Goal: Information Seeking & Learning: Learn about a topic

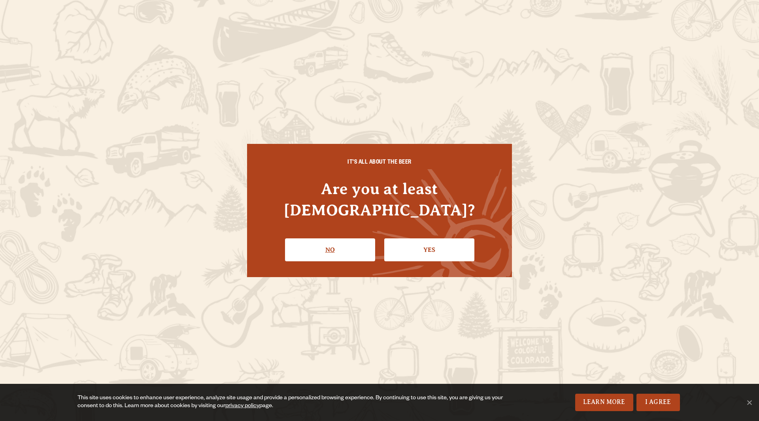
click at [314, 238] on link "No" at bounding box center [330, 249] width 90 height 23
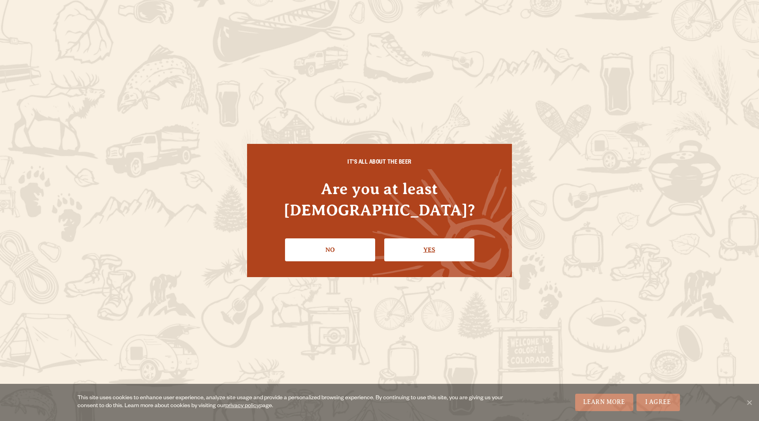
click at [410, 239] on link "Yes" at bounding box center [429, 249] width 90 height 23
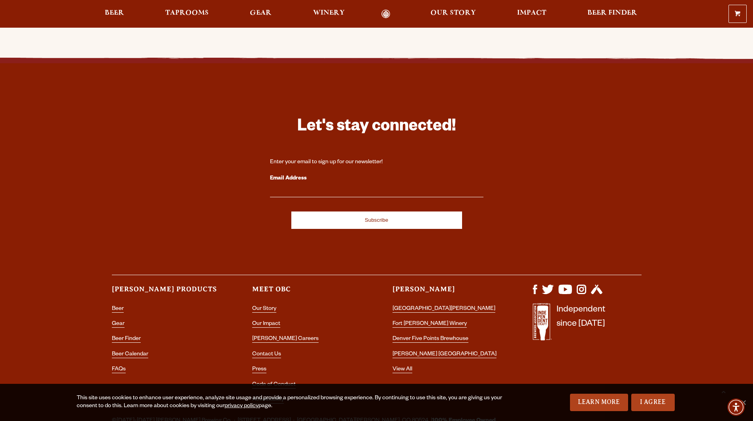
scroll to position [2253, 0]
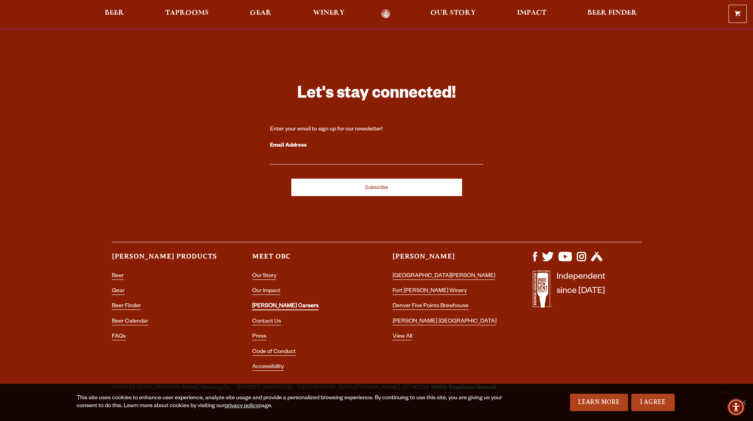
click at [274, 303] on link "[PERSON_NAME] Careers" at bounding box center [285, 306] width 66 height 7
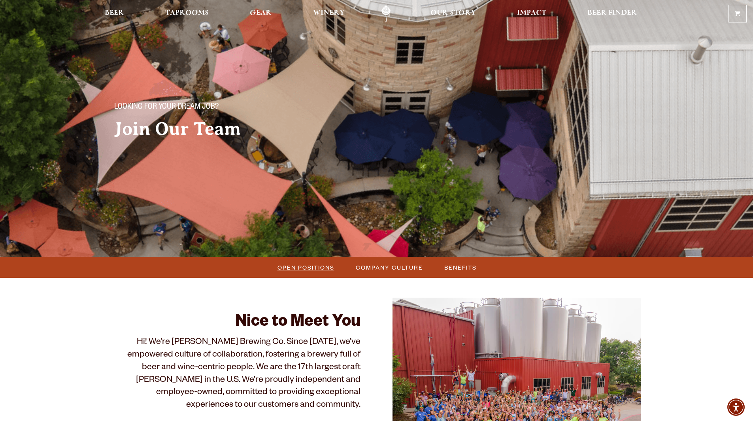
click at [291, 267] on span "Open Positions" at bounding box center [305, 267] width 57 height 11
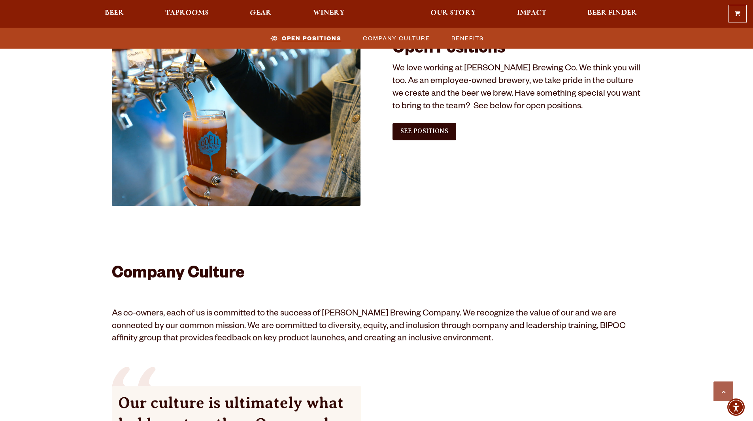
scroll to position [481, 0]
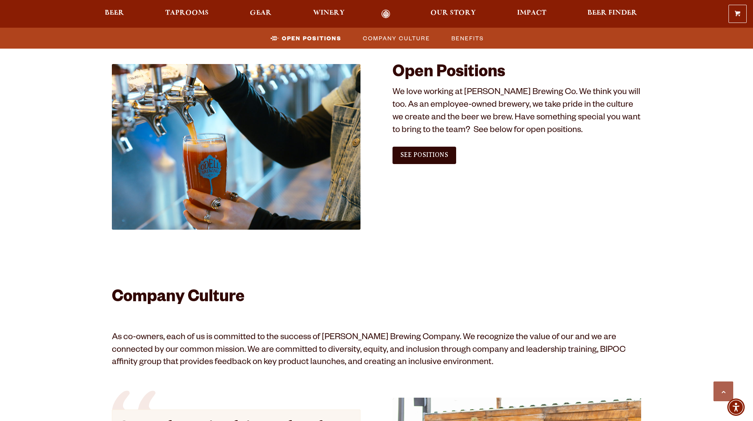
scroll to position [402, 0]
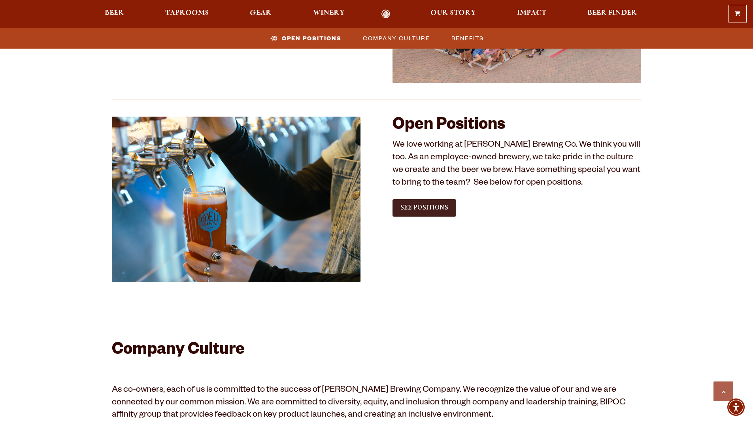
click at [418, 210] on span "See Positions" at bounding box center [424, 207] width 48 height 7
